Goal: Transaction & Acquisition: Purchase product/service

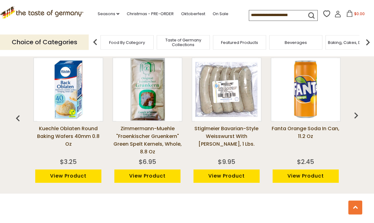
scroll to position [458, 0]
click at [360, 116] on img "button" at bounding box center [356, 115] width 12 height 12
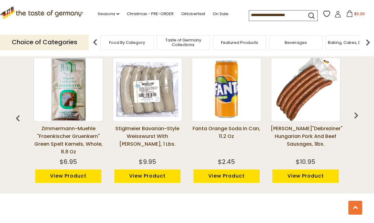
click at [360, 113] on img "button" at bounding box center [356, 115] width 12 height 12
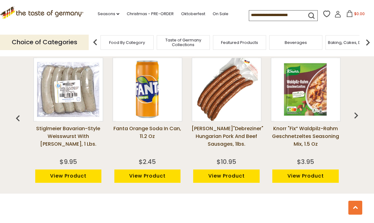
click at [359, 116] on img "button" at bounding box center [356, 115] width 12 height 12
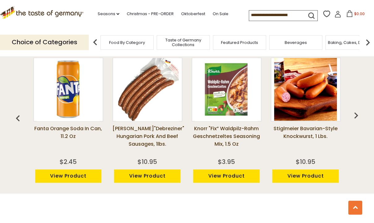
click at [360, 116] on img "button" at bounding box center [356, 115] width 12 height 12
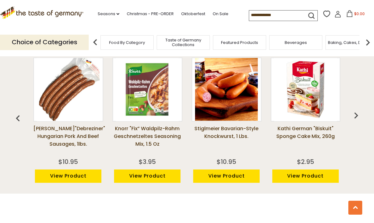
click at [361, 117] on img "button" at bounding box center [356, 115] width 12 height 12
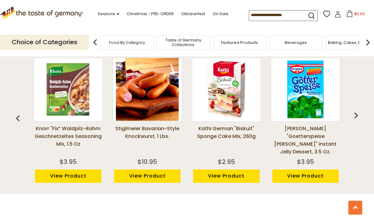
click at [361, 117] on img "button" at bounding box center [356, 115] width 12 height 12
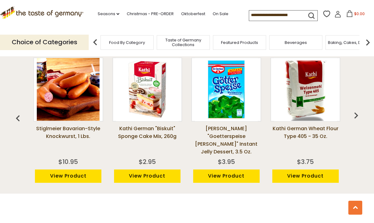
click at [361, 117] on img "button" at bounding box center [356, 115] width 12 height 12
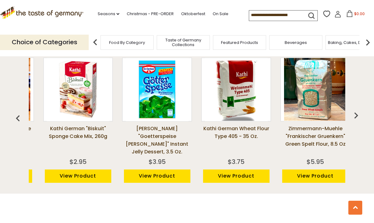
scroll to position [0, 554]
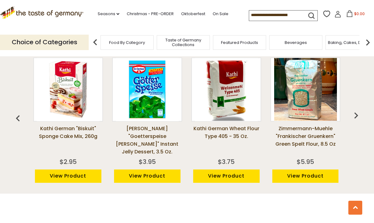
click at [355, 121] on img "button" at bounding box center [356, 115] width 12 height 12
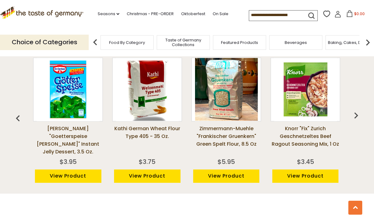
click at [356, 120] on img "button" at bounding box center [356, 115] width 12 height 12
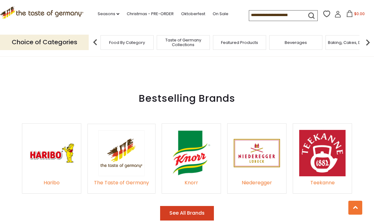
scroll to position [835, 0]
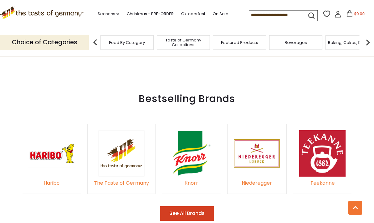
click at [127, 11] on link "Christmas - PRE-ORDER" at bounding box center [150, 14] width 47 height 7
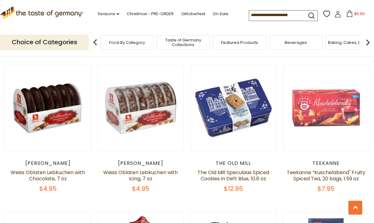
scroll to position [609, 0]
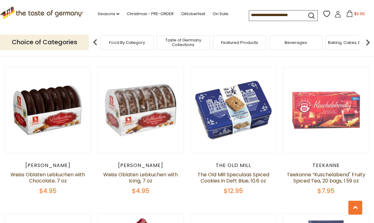
click at [221, 40] on span "Featured Products" at bounding box center [239, 42] width 37 height 5
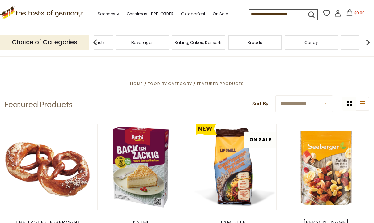
click at [105, 41] on span "Featured Products" at bounding box center [86, 42] width 37 height 5
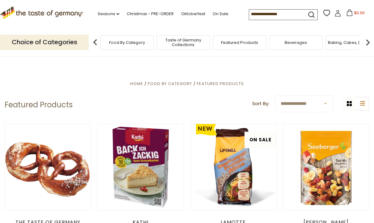
click at [319, 103] on select "**********" at bounding box center [303, 103] width 57 height 17
select select "*********"
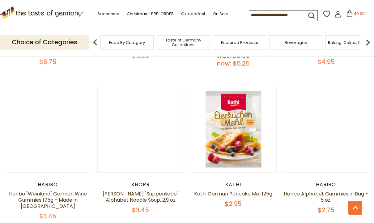
scroll to position [344, 0]
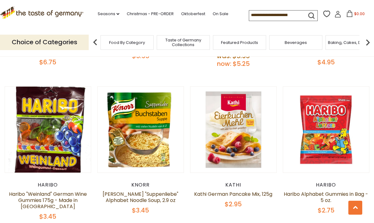
click at [221, 43] on span "Featured Products" at bounding box center [239, 42] width 37 height 5
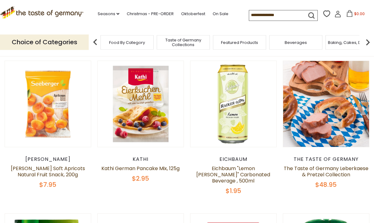
scroll to position [217, 0]
